Goal: Task Accomplishment & Management: Complete application form

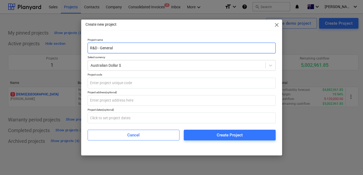
type input "R&D - General"
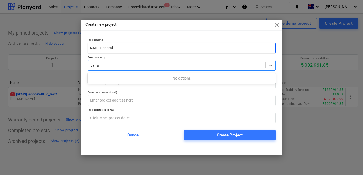
type input "canad"
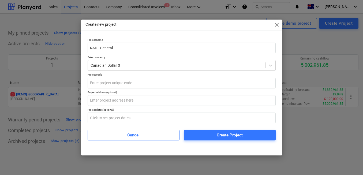
click at [107, 89] on div "Project name R&D - General Select currency Canadian Dollar $ Project code Proje…" at bounding box center [182, 89] width 188 height 102
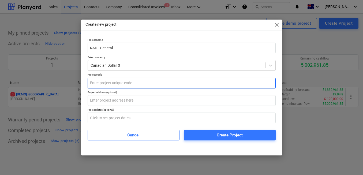
click at [110, 84] on input "text" at bounding box center [182, 83] width 188 height 11
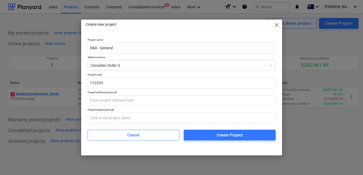
click at [108, 94] on p "Project address (optional)" at bounding box center [182, 93] width 188 height 5
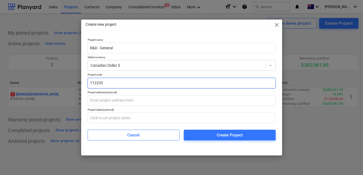
click at [116, 83] on input "112233" at bounding box center [182, 83] width 188 height 11
type input "1122"
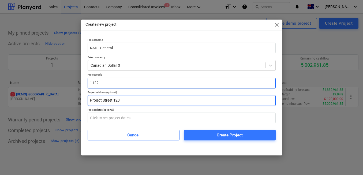
type input "Project Street 123"
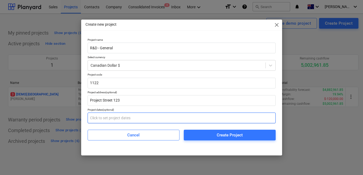
click at [143, 116] on input "text" at bounding box center [182, 118] width 188 height 11
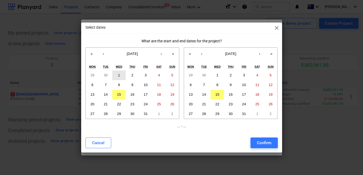
click at [117, 75] on button "1" at bounding box center [118, 76] width 13 height 10
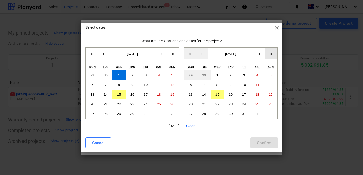
click at [268, 53] on button "»" at bounding box center [272, 54] width 12 height 12
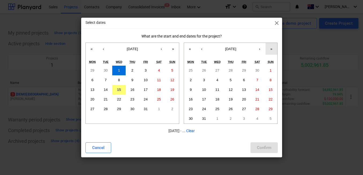
click at [268, 53] on button "»" at bounding box center [272, 49] width 12 height 12
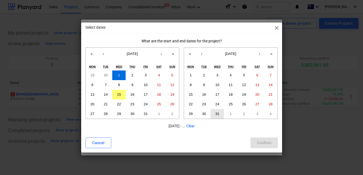
click at [220, 112] on button "31" at bounding box center [217, 114] width 13 height 10
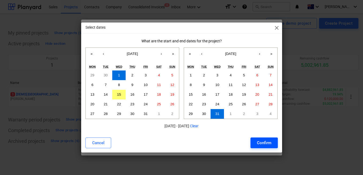
click at [258, 144] on div "Confirm" at bounding box center [264, 142] width 14 height 7
type input "01.10.2025 - 31.10.2029"
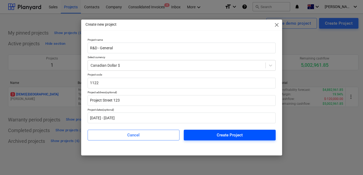
click at [246, 135] on span "Create Project" at bounding box center [229, 135] width 79 height 7
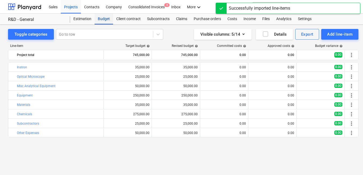
click at [99, 17] on div "Budget" at bounding box center [104, 19] width 19 height 11
click at [68, 6] on div "Projects" at bounding box center [71, 7] width 20 height 14
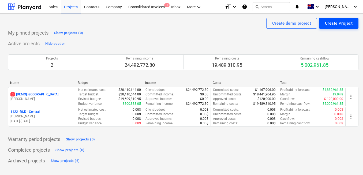
click at [332, 26] on div "Create Project" at bounding box center [339, 23] width 28 height 7
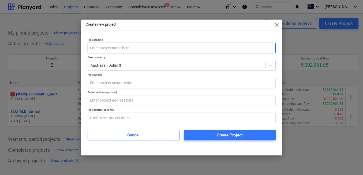
click at [205, 47] on input "text" at bounding box center [182, 48] width 188 height 11
type input "R&D - Development"
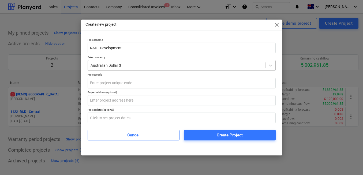
click at [162, 67] on div at bounding box center [177, 65] width 172 height 5
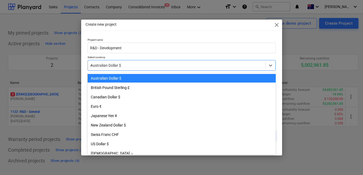
type input "can"
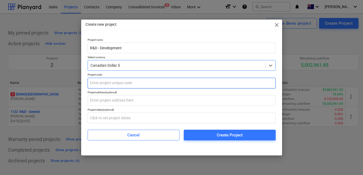
click at [136, 83] on input "text" at bounding box center [182, 83] width 188 height 11
type input "1"
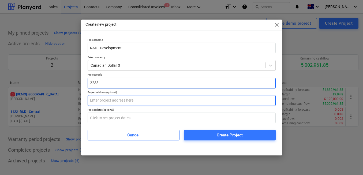
type input "2233"
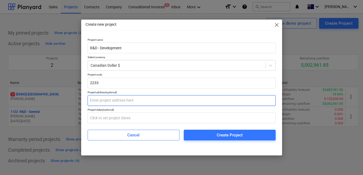
click at [116, 105] on input "text" at bounding box center [182, 100] width 188 height 11
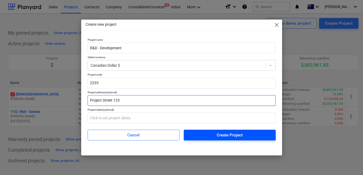
type input "Project Street 123"
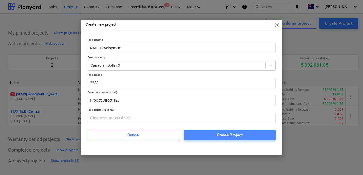
click at [198, 130] on button "Create Project" at bounding box center [230, 135] width 92 height 11
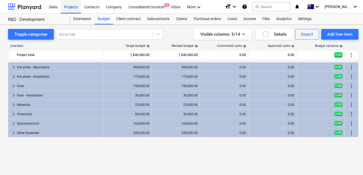
click at [68, 8] on div "Projects" at bounding box center [71, 7] width 20 height 14
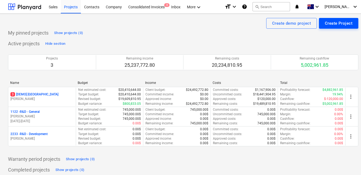
click at [343, 24] on div "Create Project" at bounding box center [339, 23] width 28 height 7
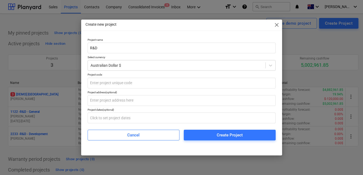
type input "R&D"
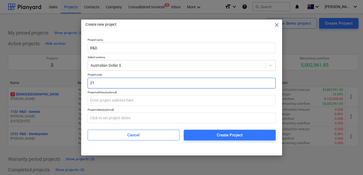
type input "2"
click at [147, 83] on input "3344" at bounding box center [182, 83] width 188 height 11
type input "3344"
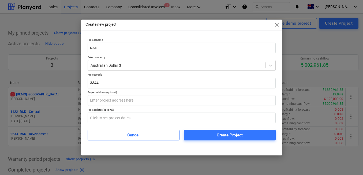
click at [145, 92] on div "Project address (optional)" at bounding box center [182, 92] width 188 height 3
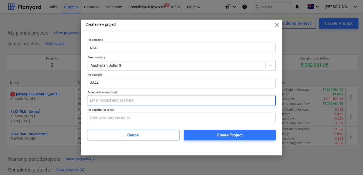
click at [139, 104] on input "text" at bounding box center [182, 100] width 188 height 11
type input "o"
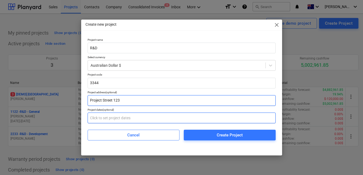
type input "Project Street 123"
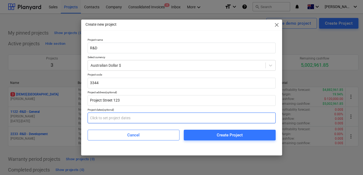
click at [131, 118] on input "text" at bounding box center [182, 118] width 188 height 11
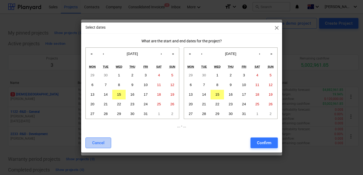
click at [104, 142] on div "Cancel" at bounding box center [98, 142] width 12 height 7
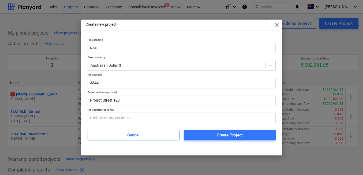
click at [211, 129] on div "Cancel Create Project" at bounding box center [182, 132] width 188 height 15
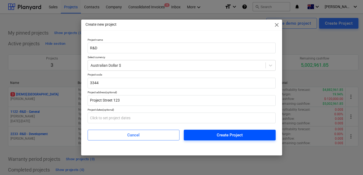
click at [208, 133] on span "Create Project" at bounding box center [229, 135] width 79 height 7
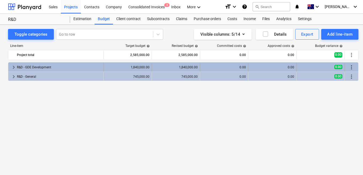
click at [12, 65] on span "keyboard_arrow_right" at bounding box center [13, 67] width 6 height 6
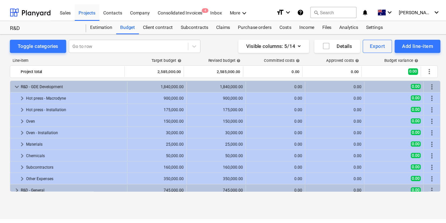
scroll to position [3, 0]
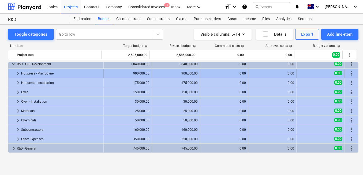
click at [17, 75] on span "keyboard_arrow_right" at bounding box center [18, 73] width 6 height 6
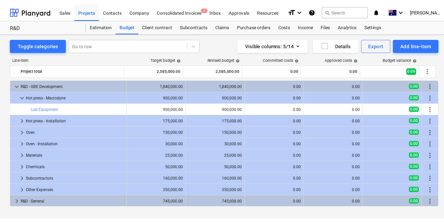
scroll to position [0, 0]
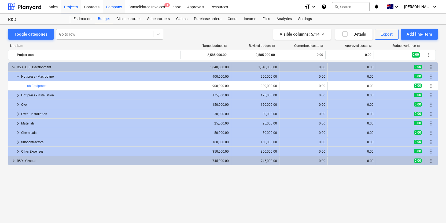
click at [118, 3] on div "Company" at bounding box center [114, 7] width 23 height 14
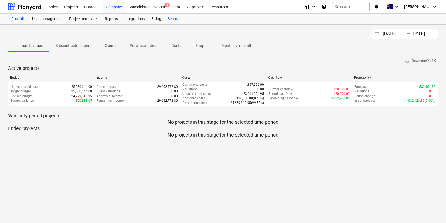
click at [168, 17] on div "Settings" at bounding box center [174, 19] width 20 height 11
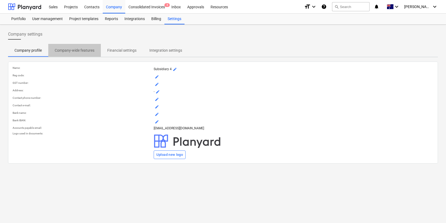
click at [76, 51] on p "Company-wide features" at bounding box center [75, 51] width 40 height 6
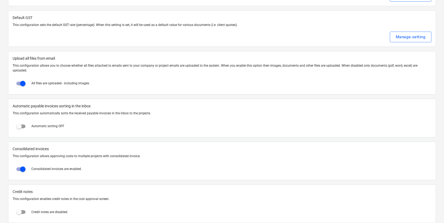
scroll to position [279, 0]
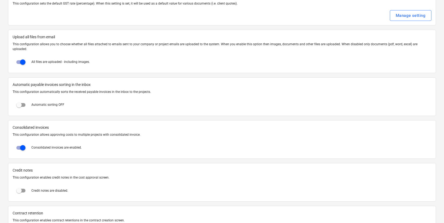
click at [24, 58] on input "checkbox" at bounding box center [22, 62] width 13 height 13
checkbox input "false"
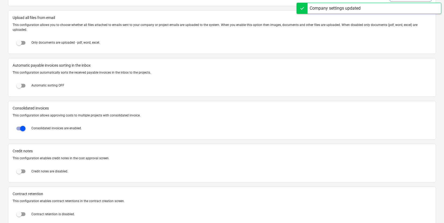
click at [22, 85] on input "checkbox" at bounding box center [19, 85] width 13 height 13
checkbox input "true"
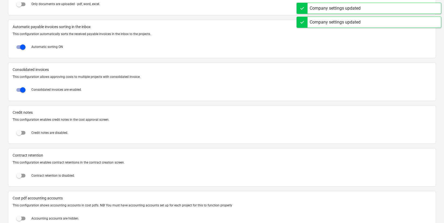
scroll to position [381, 0]
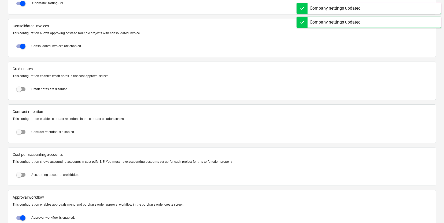
click at [23, 84] on input "checkbox" at bounding box center [19, 89] width 13 height 13
checkbox input "true"
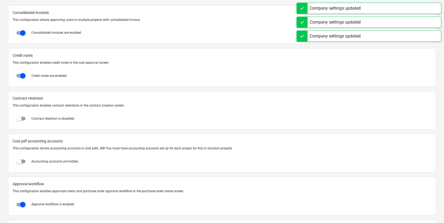
scroll to position [404, 0]
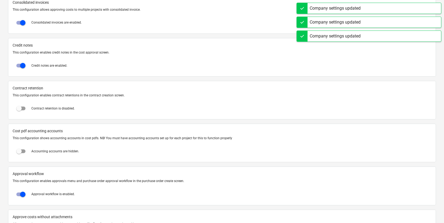
click at [26, 107] on span at bounding box center [21, 108] width 17 height 13
click at [24, 106] on input "checkbox" at bounding box center [19, 108] width 13 height 13
checkbox input "true"
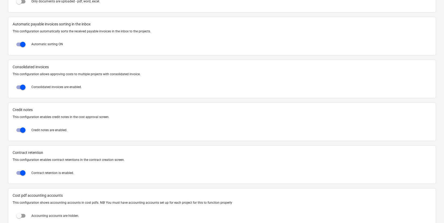
scroll to position [0, 0]
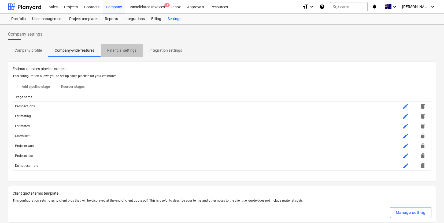
click at [121, 46] on span "Financial settings" at bounding box center [122, 50] width 42 height 9
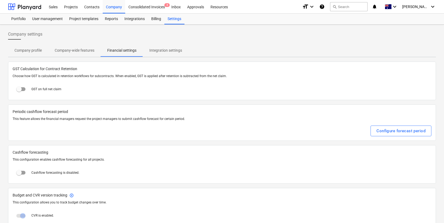
scroll to position [36, 0]
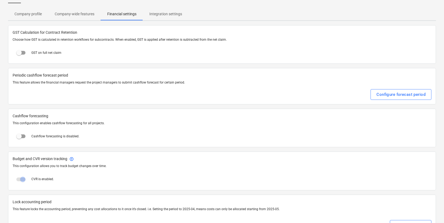
click at [17, 135] on input "checkbox" at bounding box center [19, 136] width 13 height 13
checkbox input "true"
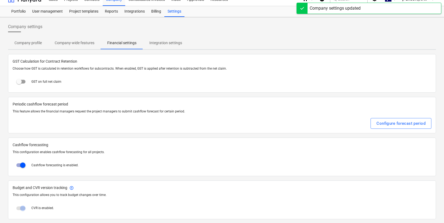
scroll to position [1, 0]
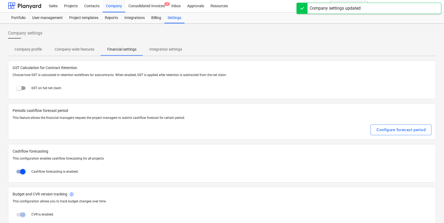
click at [161, 53] on span "Integration settings" at bounding box center [166, 49] width 46 height 9
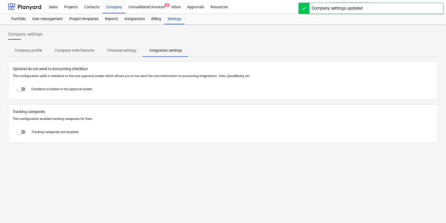
click at [35, 47] on span "Company profile" at bounding box center [28, 50] width 40 height 9
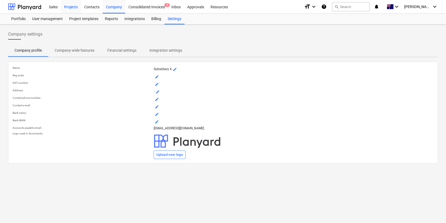
click at [76, 4] on div "Projects" at bounding box center [71, 7] width 20 height 14
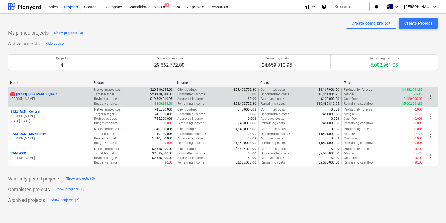
click at [363, 97] on span "more_vert" at bounding box center [430, 97] width 6 height 6
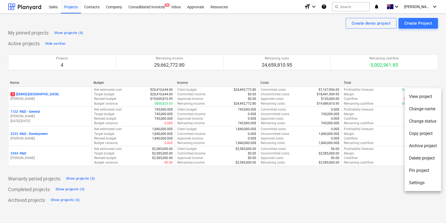
click at [363, 147] on li "Archive project" at bounding box center [423, 146] width 36 height 12
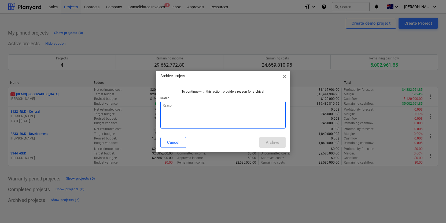
click at [245, 124] on textarea at bounding box center [222, 115] width 125 height 28
type textarea "x"
type textarea "mm"
type textarea "x"
type textarea "mml"
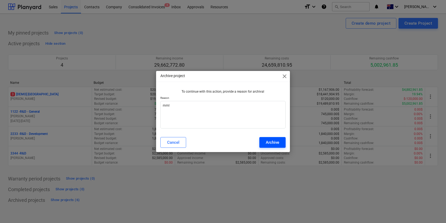
click at [277, 145] on div "Archive" at bounding box center [272, 142] width 13 height 7
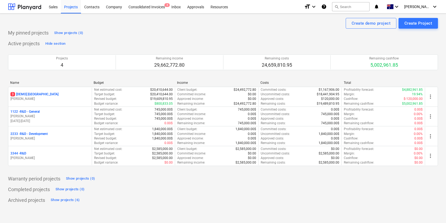
type textarea "x"
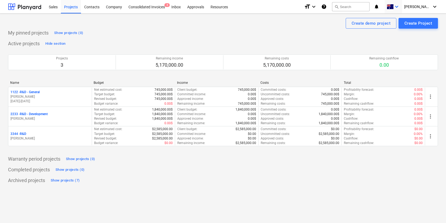
click at [363, 7] on span at bounding box center [390, 6] width 7 height 5
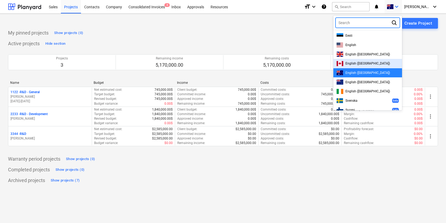
click at [363, 63] on span "English (Canada)" at bounding box center [367, 64] width 45 height 4
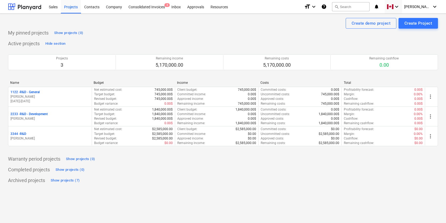
click at [214, 29] on div "My pinned projects Show projects (0)" at bounding box center [223, 33] width 430 height 9
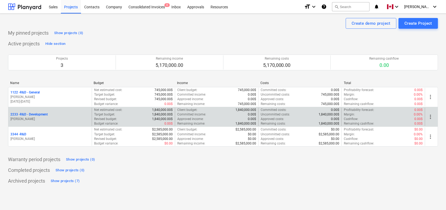
click at [43, 113] on p "2233 - R&D - Development" at bounding box center [28, 114] width 37 height 5
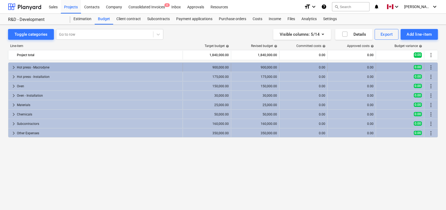
click at [10, 64] on div "keyboard_arrow_right" at bounding box center [13, 67] width 6 height 9
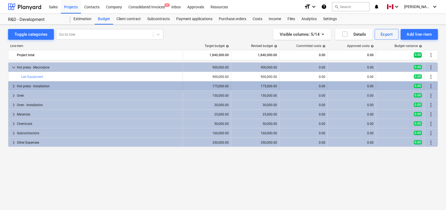
click at [14, 84] on span "keyboard_arrow_right" at bounding box center [13, 86] width 6 height 6
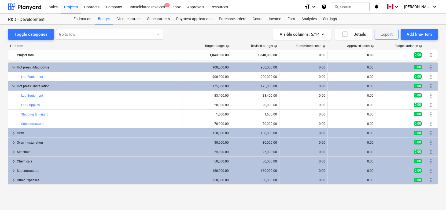
click at [13, 67] on span "keyboard_arrow_down" at bounding box center [13, 67] width 6 height 6
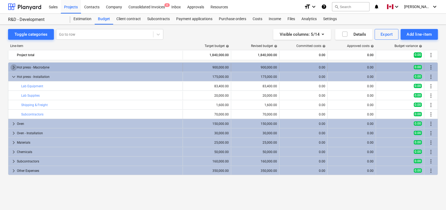
click at [14, 67] on span "keyboard_arrow_right" at bounding box center [13, 67] width 6 height 6
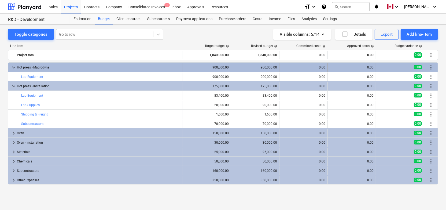
click at [14, 66] on span "keyboard_arrow_down" at bounding box center [13, 67] width 6 height 6
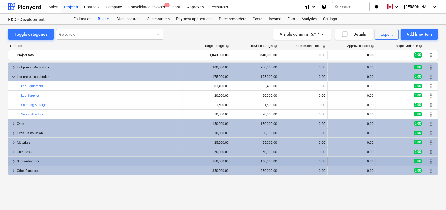
click at [15, 160] on span "keyboard_arrow_right" at bounding box center [13, 161] width 6 height 6
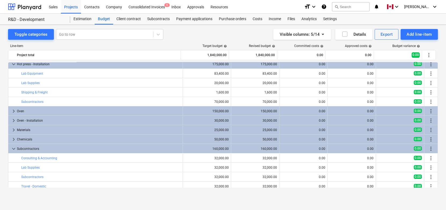
scroll to position [9, 0]
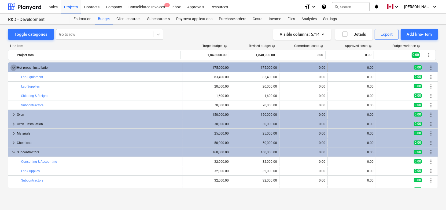
click at [12, 67] on span "keyboard_arrow_down" at bounding box center [13, 67] width 6 height 6
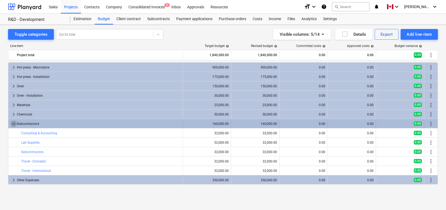
click at [12, 125] on span "keyboard_arrow_down" at bounding box center [13, 123] width 6 height 6
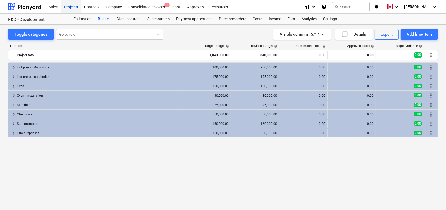
click at [73, 9] on div "Projects" at bounding box center [71, 7] width 20 height 14
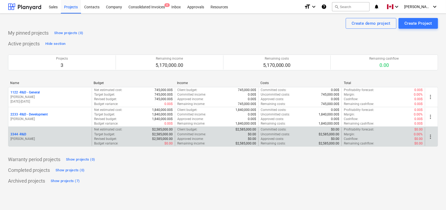
click at [33, 134] on div "3344 - R&D" at bounding box center [49, 134] width 79 height 5
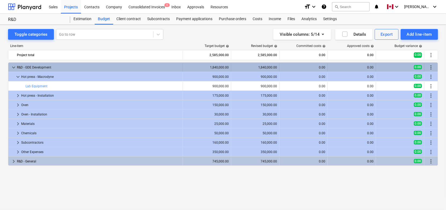
click at [13, 65] on span "keyboard_arrow_down" at bounding box center [13, 67] width 6 height 6
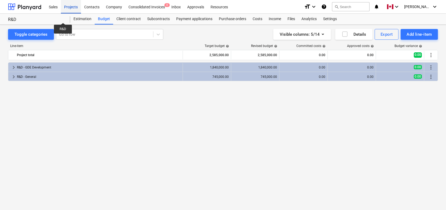
click at [67, 12] on div "Projects" at bounding box center [71, 7] width 20 height 14
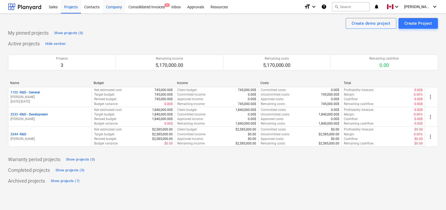
click at [116, 10] on div "Company" at bounding box center [114, 7] width 23 height 14
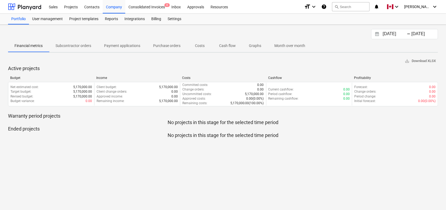
click at [281, 45] on p "Month over month" at bounding box center [289, 46] width 31 height 6
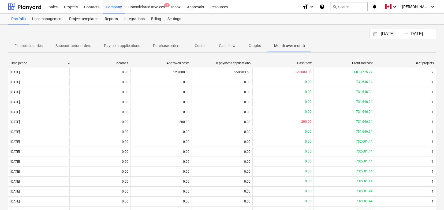
click at [383, 35] on input "15.09.2025" at bounding box center [393, 34] width 27 height 8
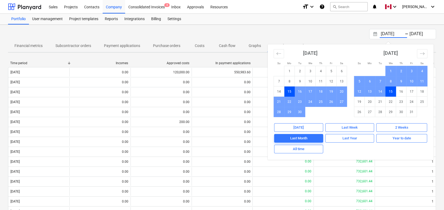
click at [271, 30] on div "15.09.2025 Press the down arrow key to interact with the calendar and select a …" at bounding box center [222, 34] width 428 height 10
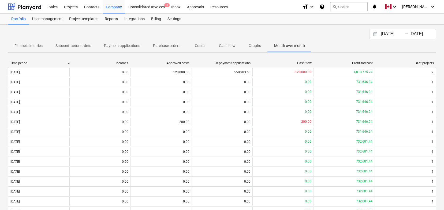
click at [81, 46] on p "Subcontractor orders" at bounding box center [74, 46] width 36 height 6
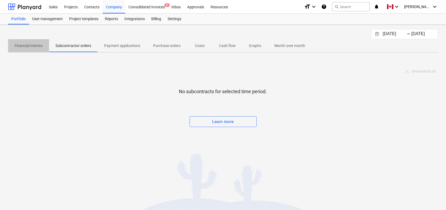
click at [34, 46] on p "Financial metrics" at bounding box center [28, 46] width 28 height 6
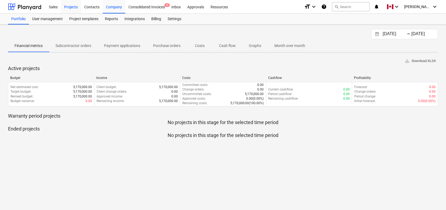
click at [69, 7] on div "Projects" at bounding box center [71, 7] width 20 height 14
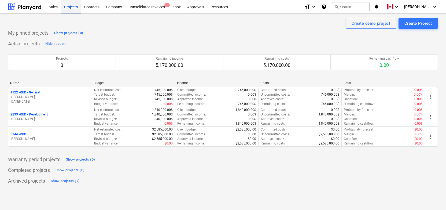
click at [71, 9] on div "Projects" at bounding box center [71, 7] width 20 height 14
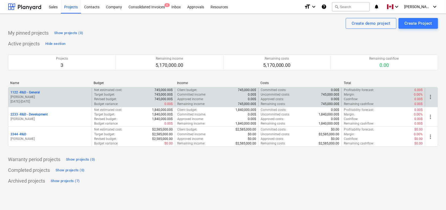
click at [62, 93] on div "1122 - R&D - General" at bounding box center [49, 92] width 79 height 5
click at [81, 100] on p "01.10.2025 - 31.10.2029" at bounding box center [49, 101] width 79 height 5
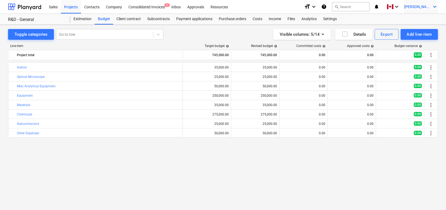
click at [425, 8] on span "C. Edlund" at bounding box center [417, 7] width 27 height 4
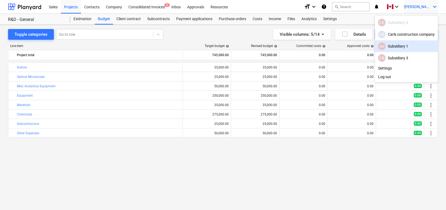
click at [397, 45] on div "JW Subsidiary 1" at bounding box center [406, 46] width 57 height 8
